Goal: Task Accomplishment & Management: Manage account settings

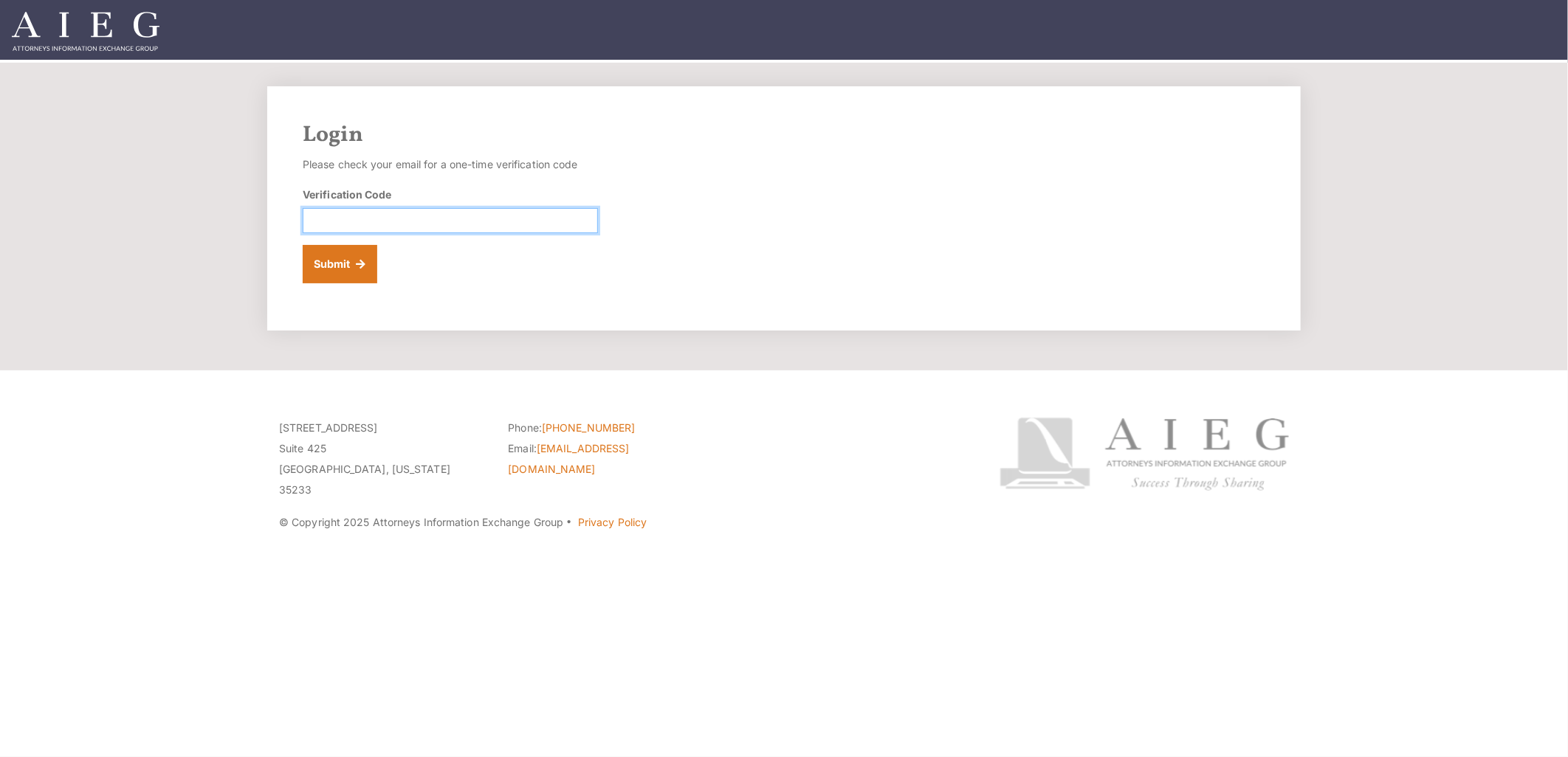
click at [341, 212] on input "Verification Code" at bounding box center [450, 220] width 295 height 25
paste input "678907"
type input "678907"
click at [342, 270] on button "Submit" at bounding box center [340, 263] width 75 height 38
click at [379, 221] on input "Verification Code" at bounding box center [450, 220] width 295 height 25
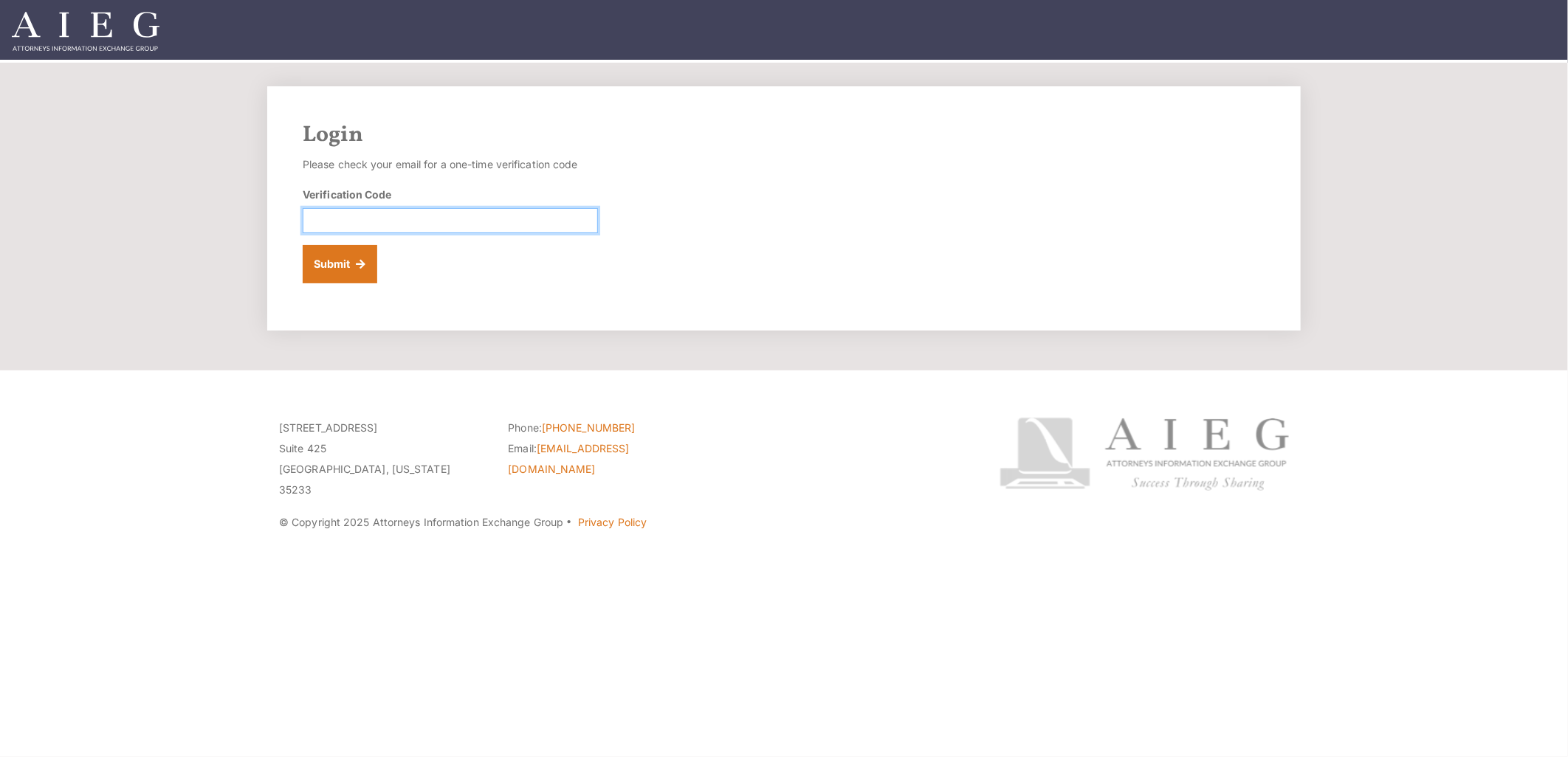
paste input "224980"
type input "224980"
click at [348, 274] on button "Submit" at bounding box center [340, 263] width 75 height 38
